Goal: Information Seeking & Learning: Learn about a topic

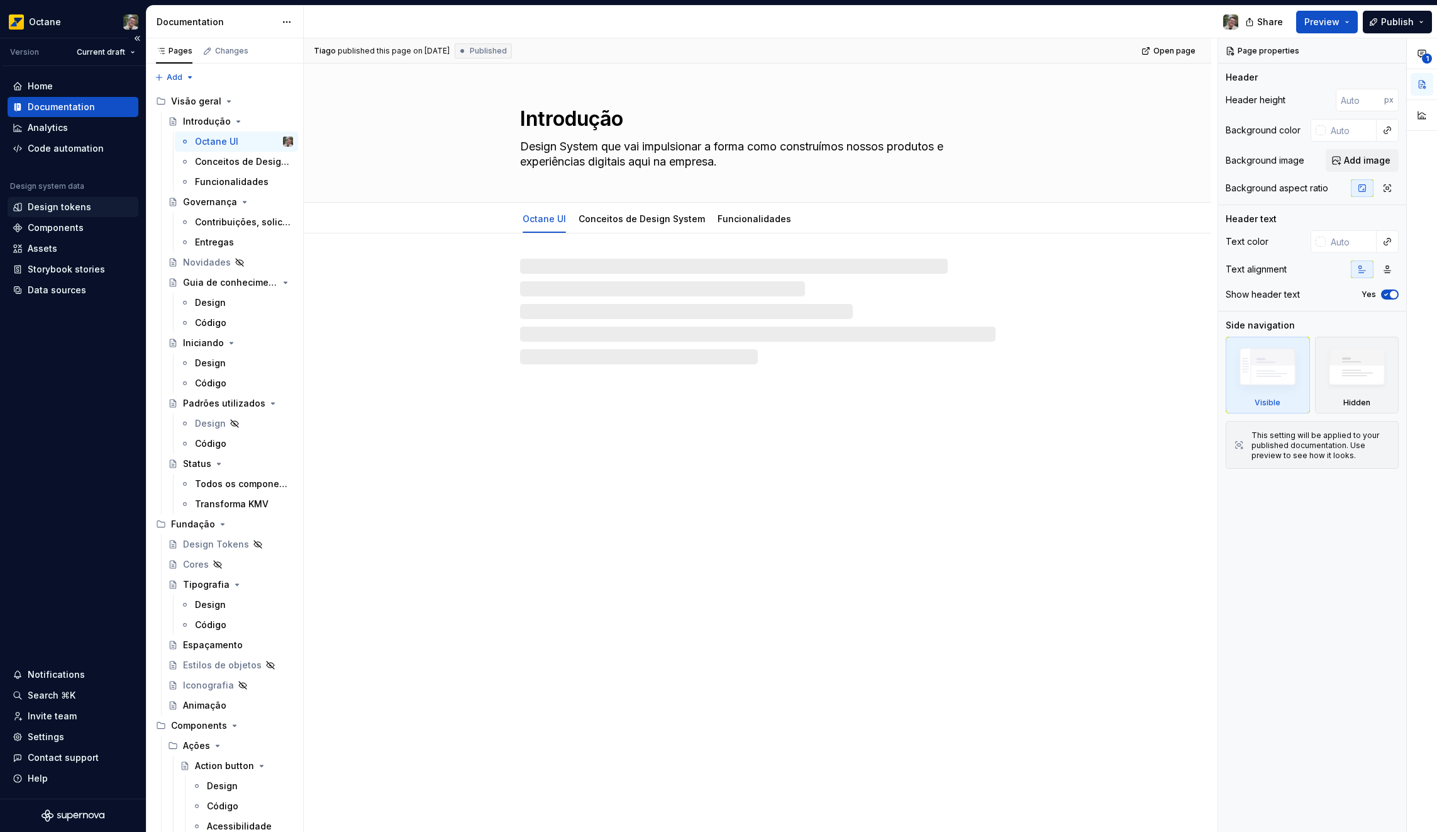
click at [65, 209] on div "Design tokens" at bounding box center [60, 207] width 64 height 13
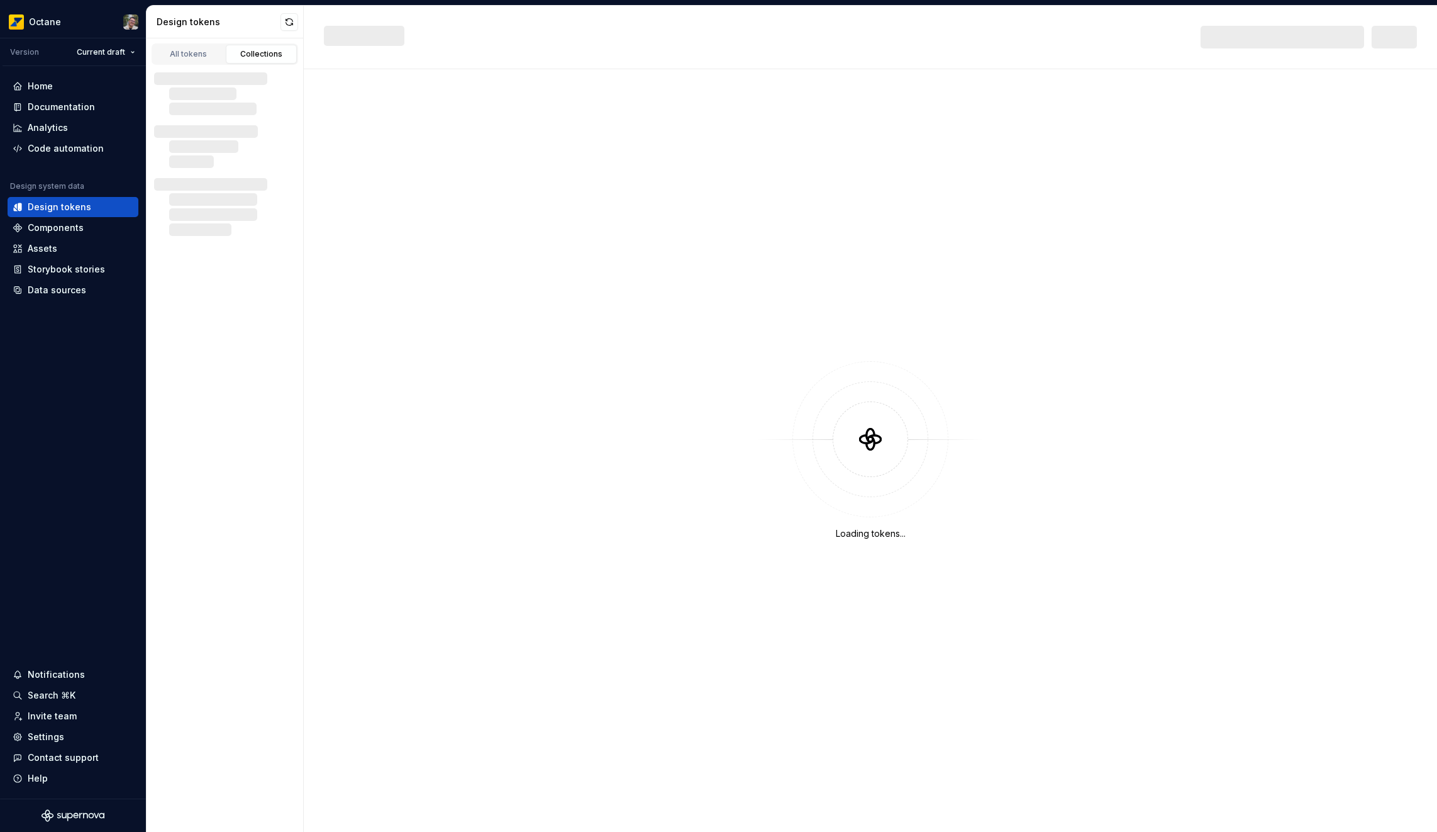
click at [244, 56] on div "Collections" at bounding box center [261, 54] width 63 height 10
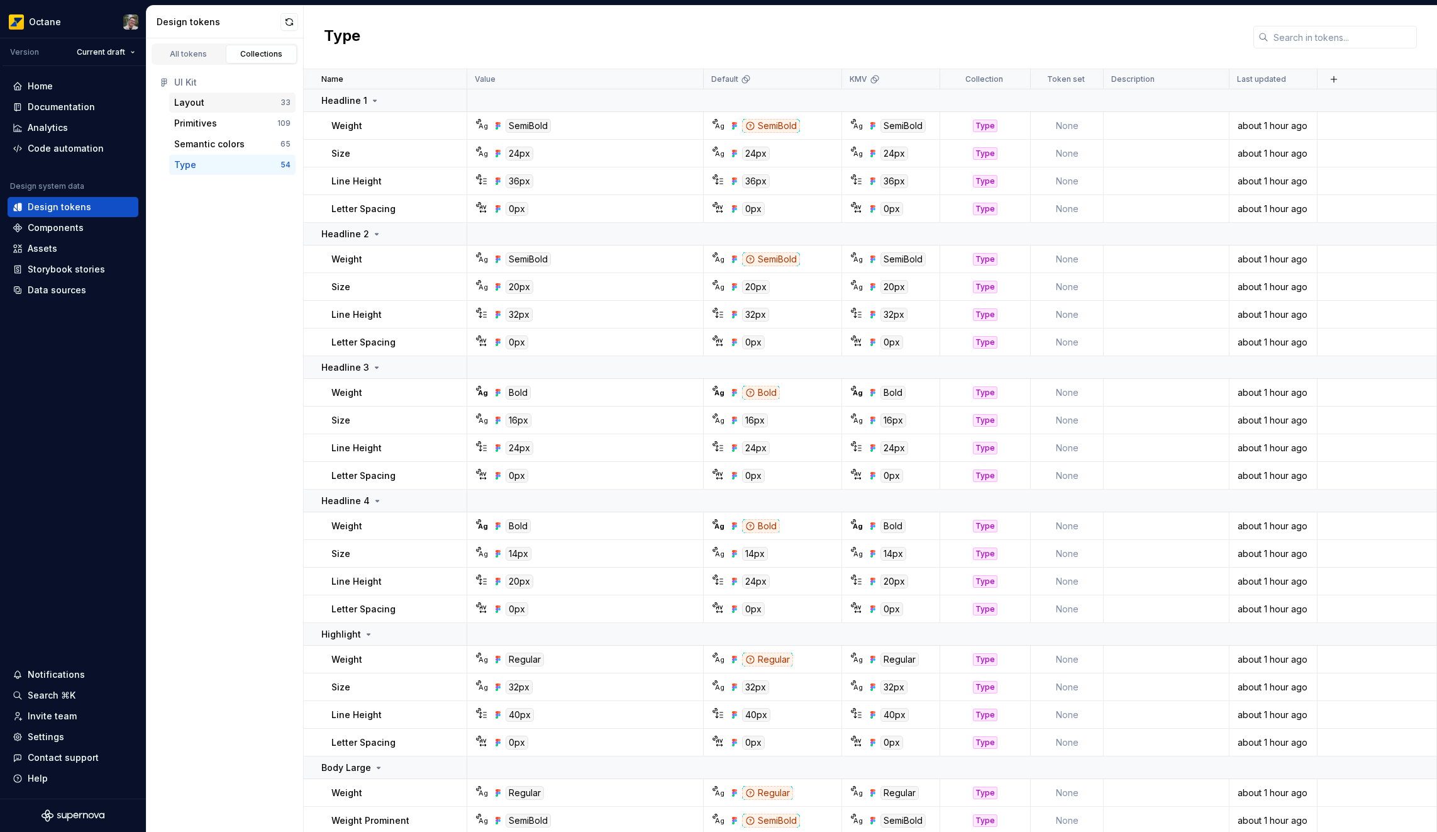
click at [217, 99] on div "Layout" at bounding box center [227, 102] width 106 height 13
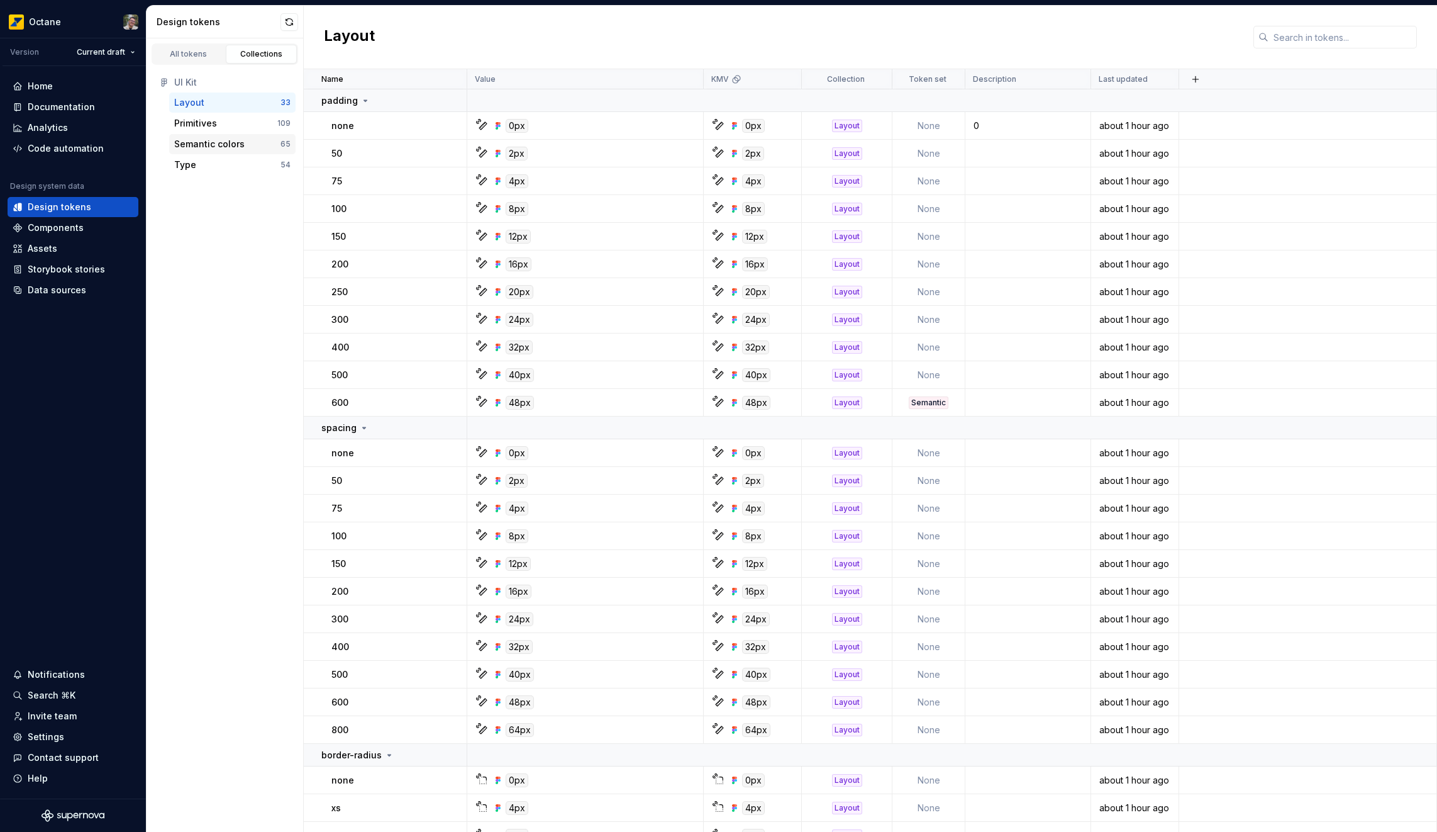
click at [208, 149] on div "Semantic colors" at bounding box center [209, 144] width 70 height 13
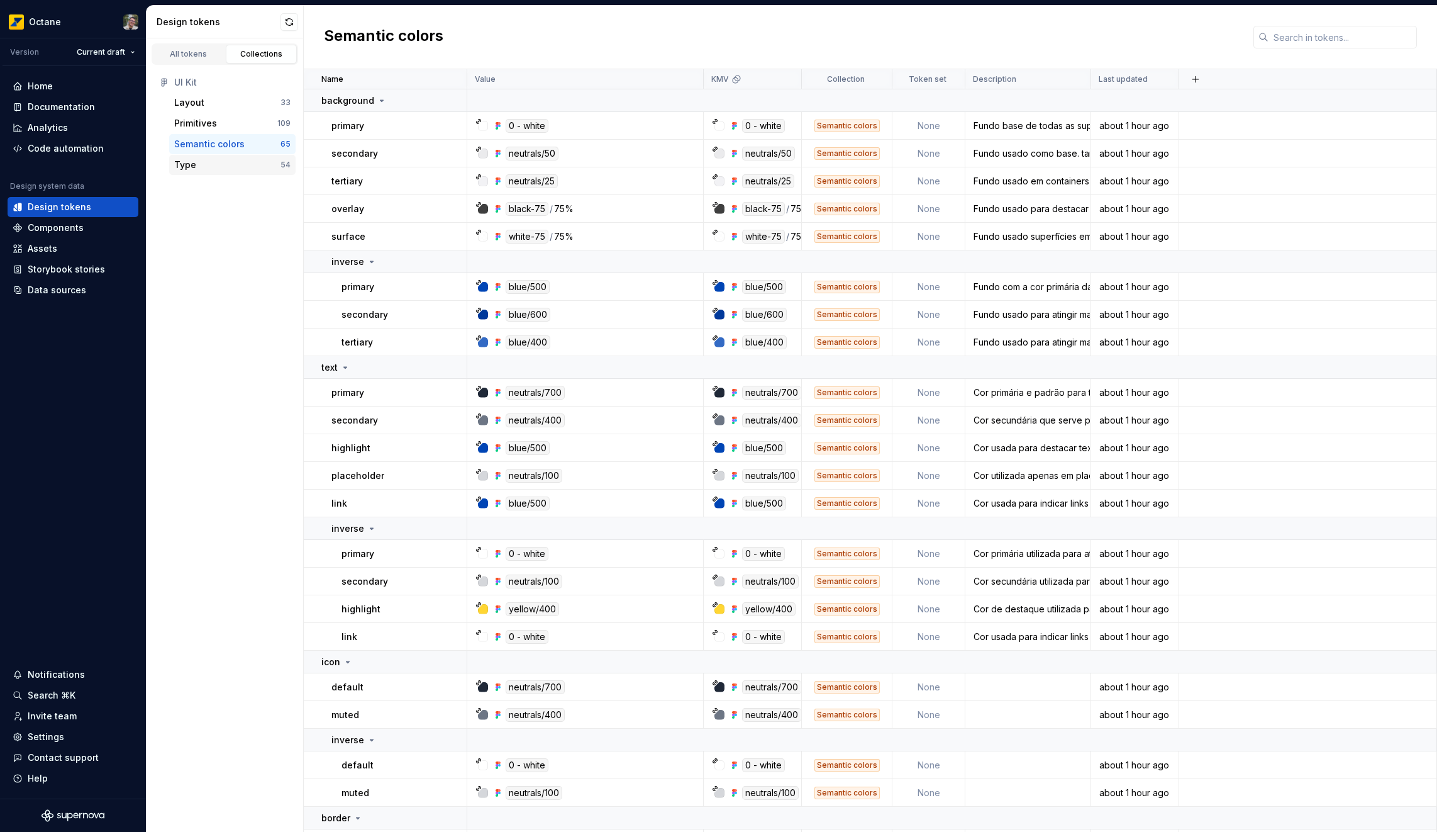
click at [199, 164] on div "Type" at bounding box center [227, 165] width 106 height 13
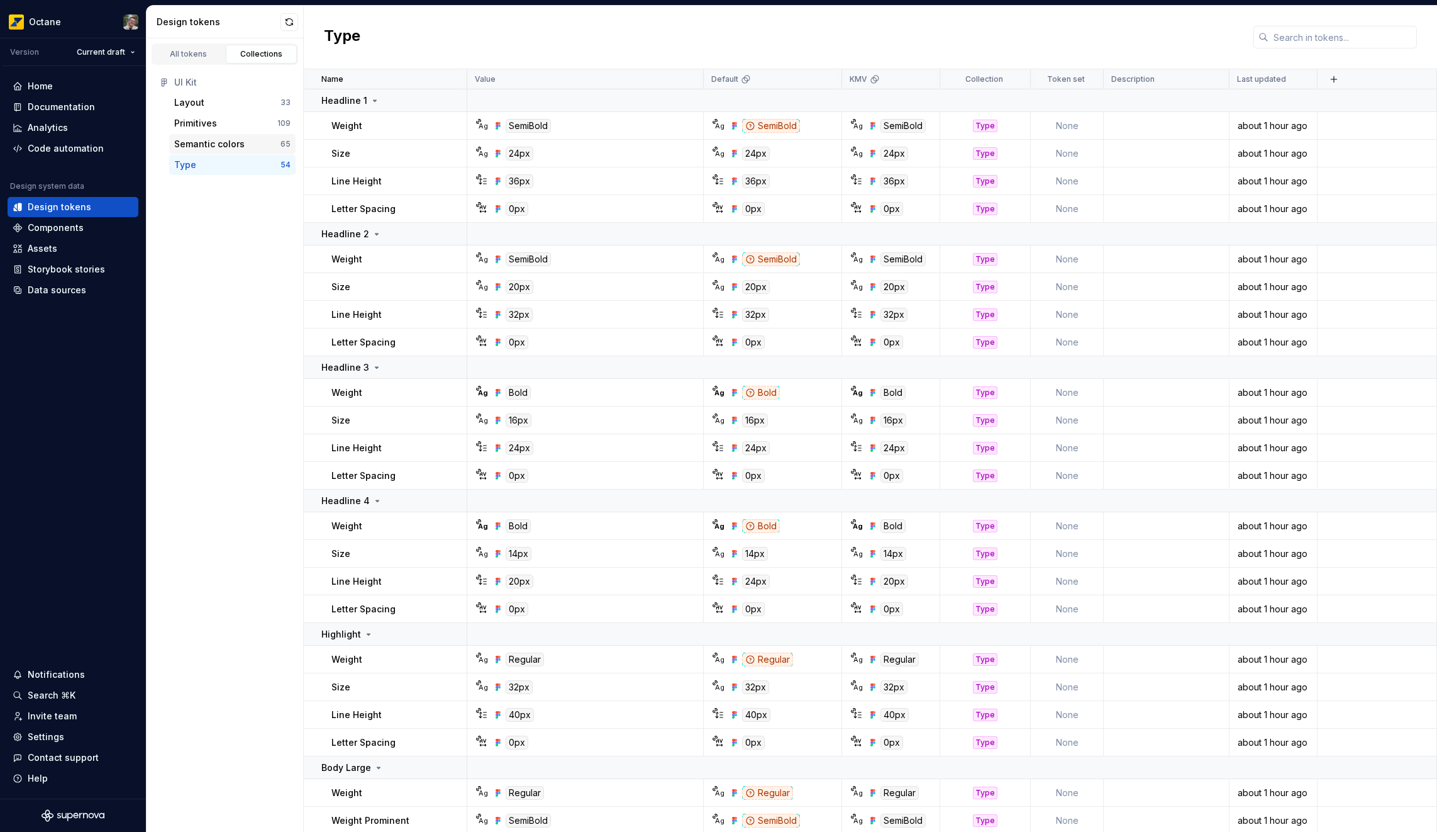
click at [216, 151] on div "Semantic colors 65" at bounding box center [232, 144] width 126 height 20
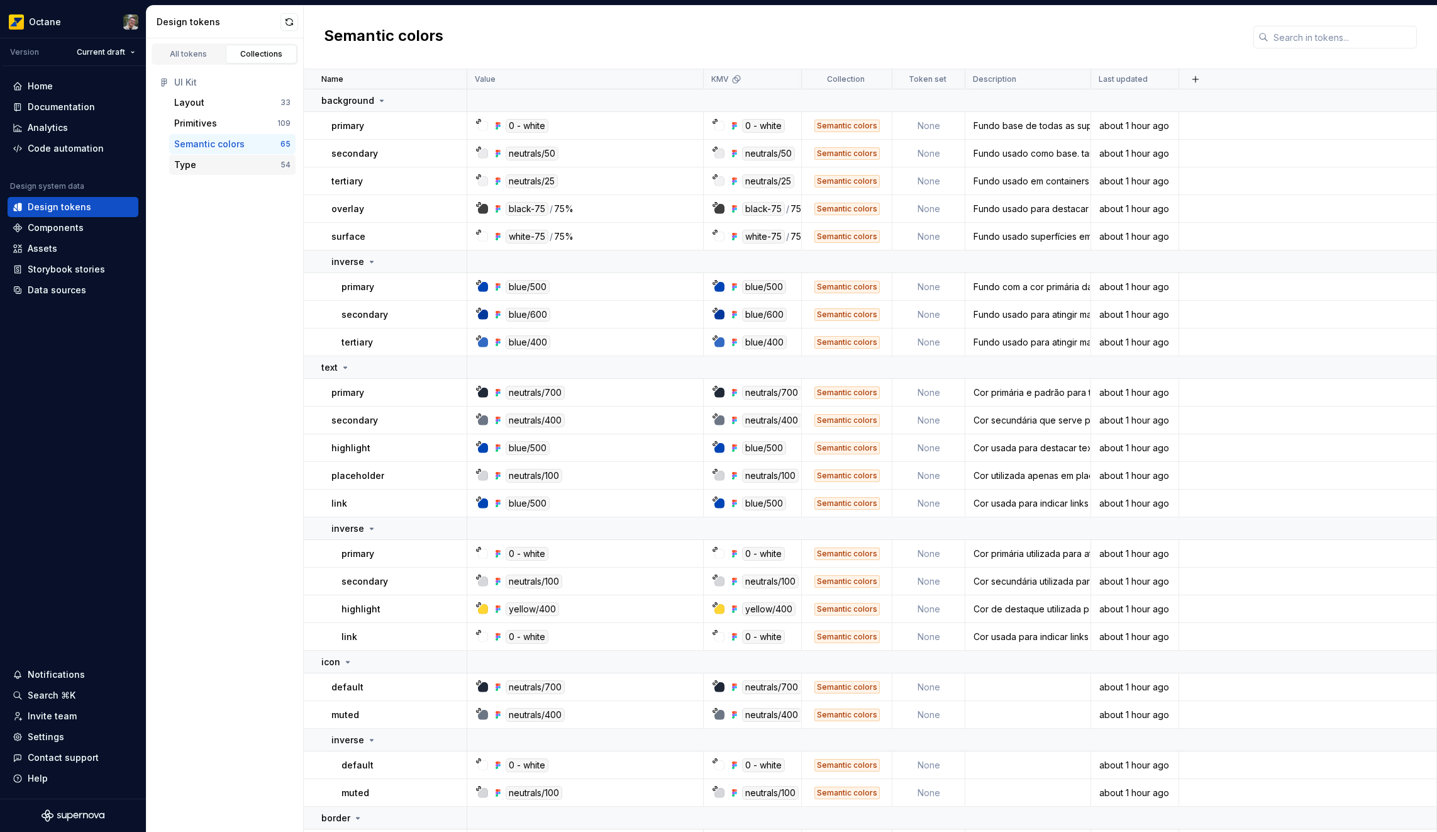
click at [227, 163] on div "Type" at bounding box center [227, 165] width 106 height 13
